Goal: Find specific page/section: Find specific page/section

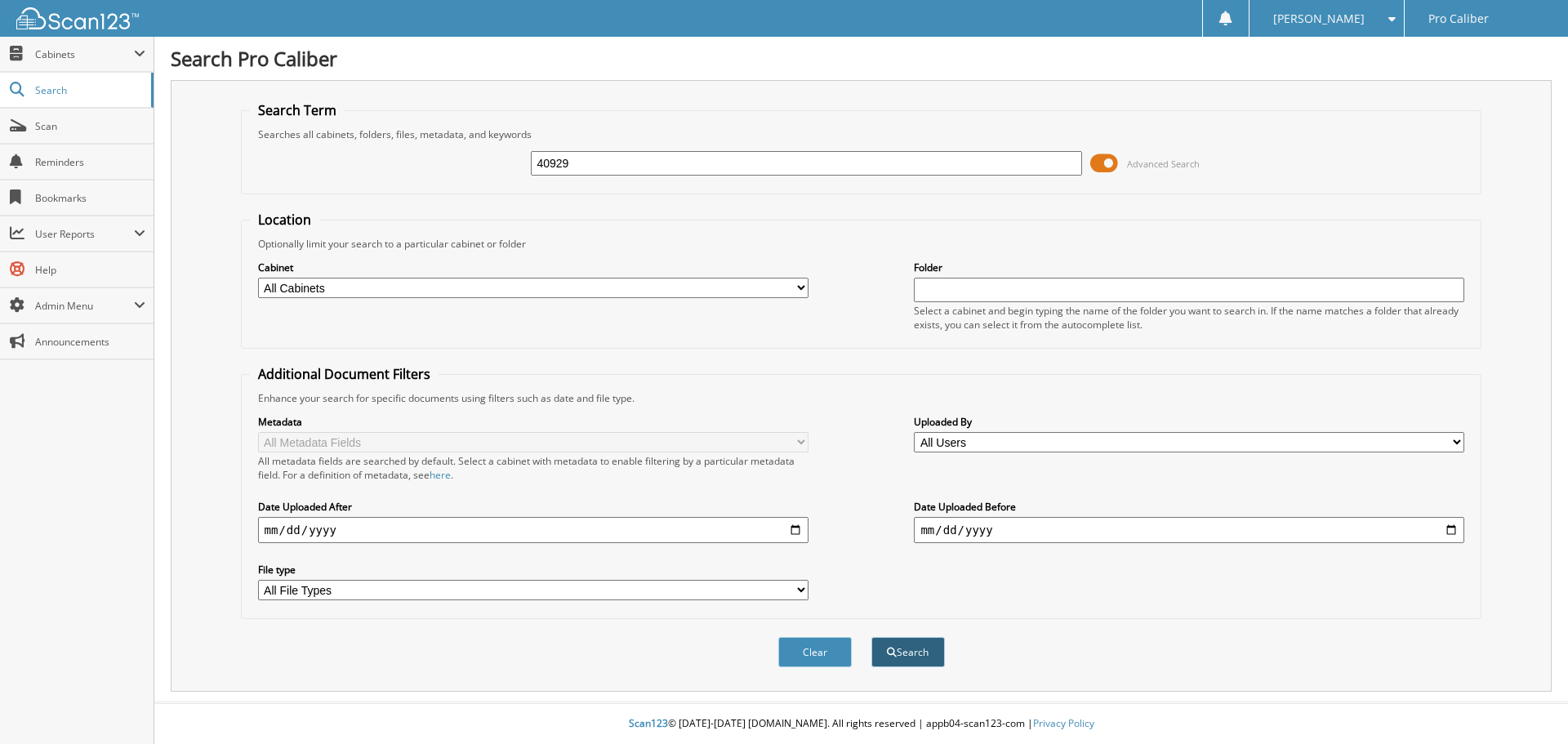
type input "40929"
click at [900, 656] on button "Search" at bounding box center [908, 652] width 74 height 30
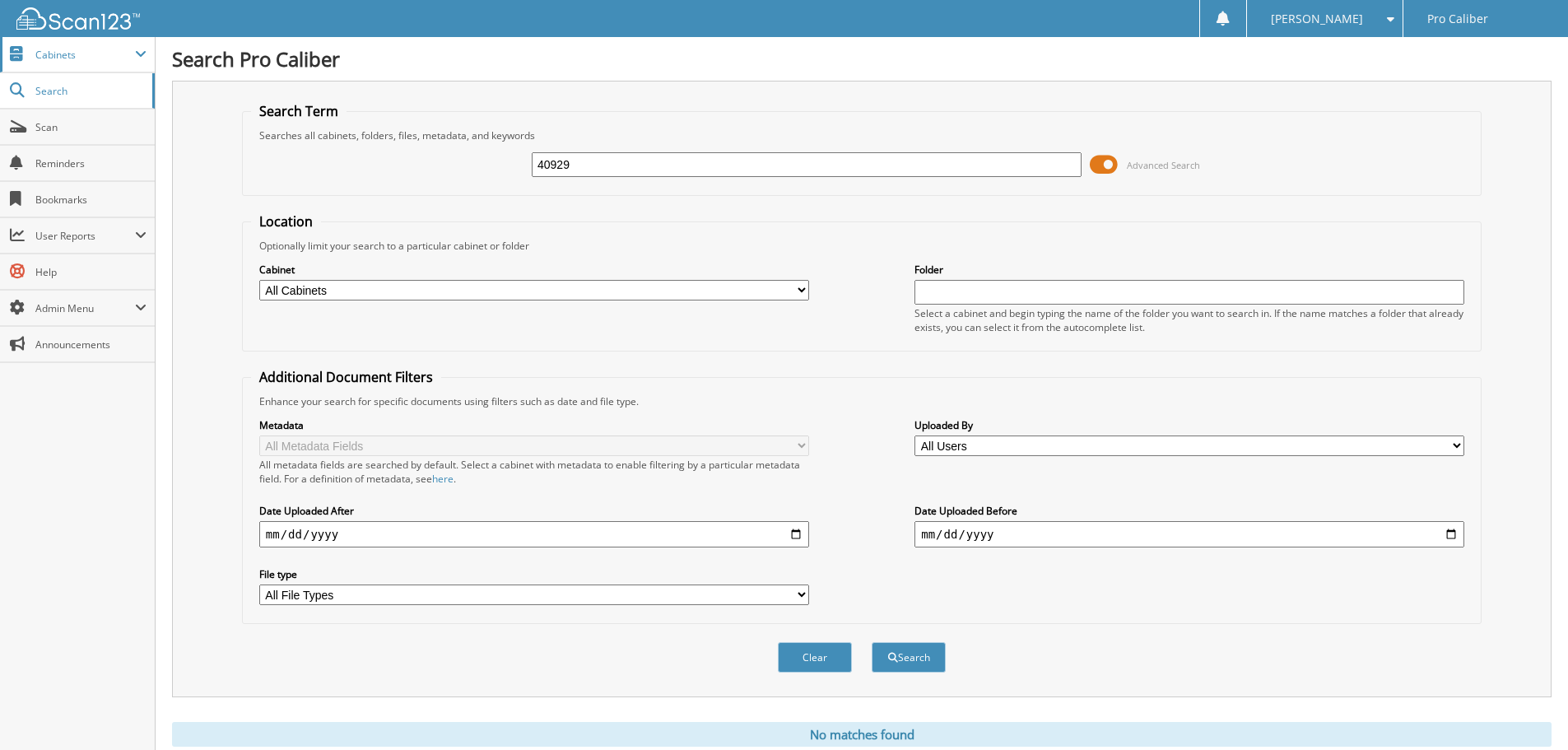
click at [46, 69] on span "Cabinets" at bounding box center [78, 54] width 155 height 35
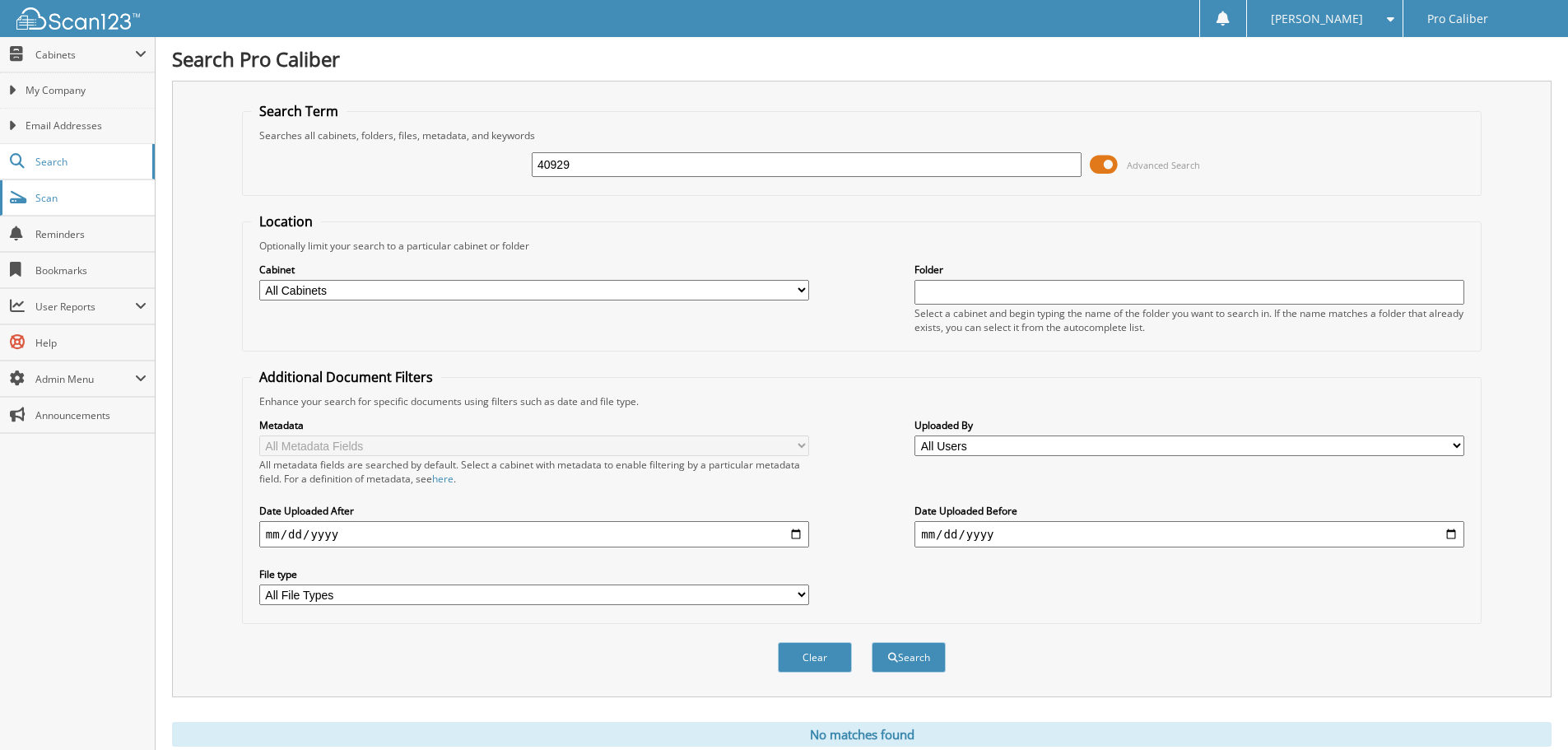
click at [62, 203] on span "Scan" at bounding box center [91, 198] width 111 height 14
